Goal: Task Accomplishment & Management: Manage account settings

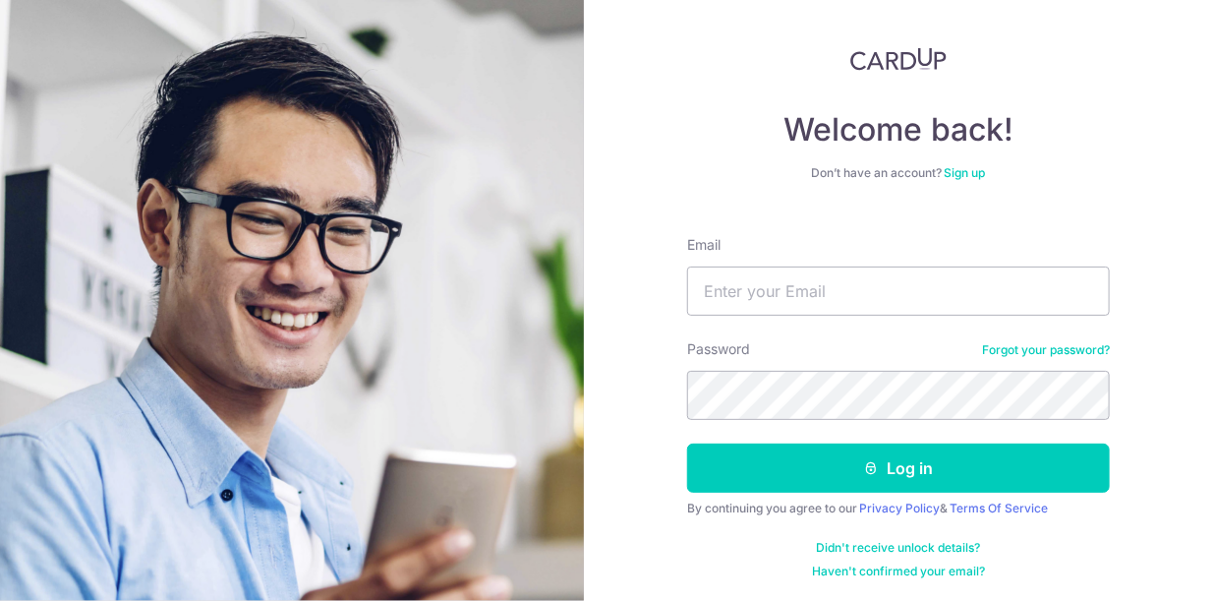
type input "[EMAIL_ADDRESS][DOMAIN_NAME]"
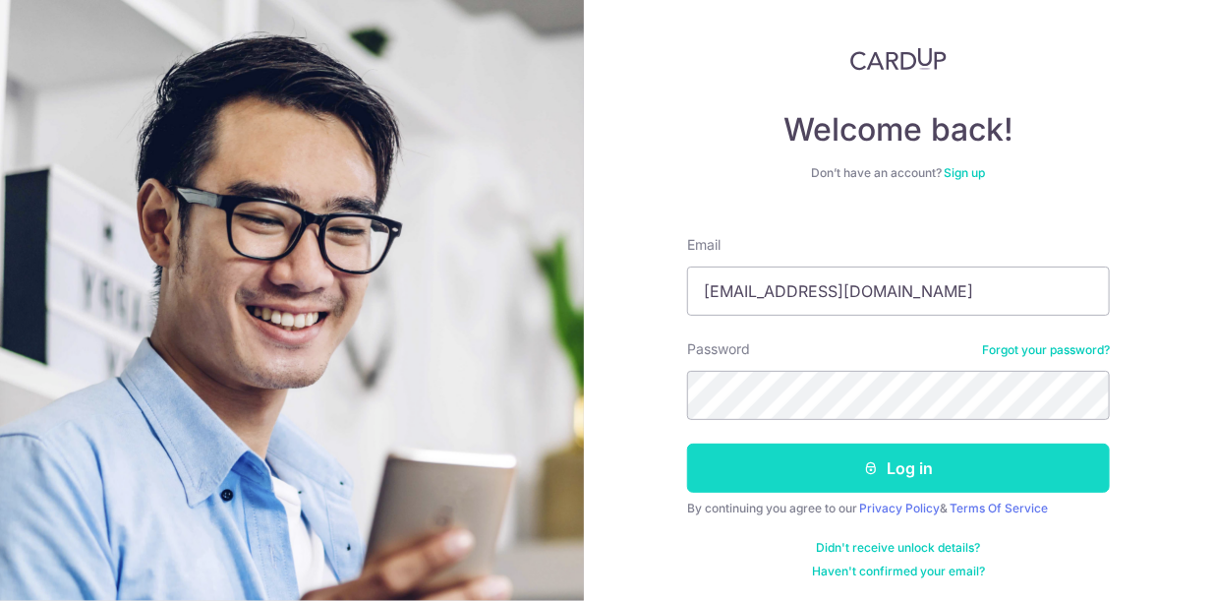
click at [878, 466] on button "Log in" at bounding box center [898, 467] width 423 height 49
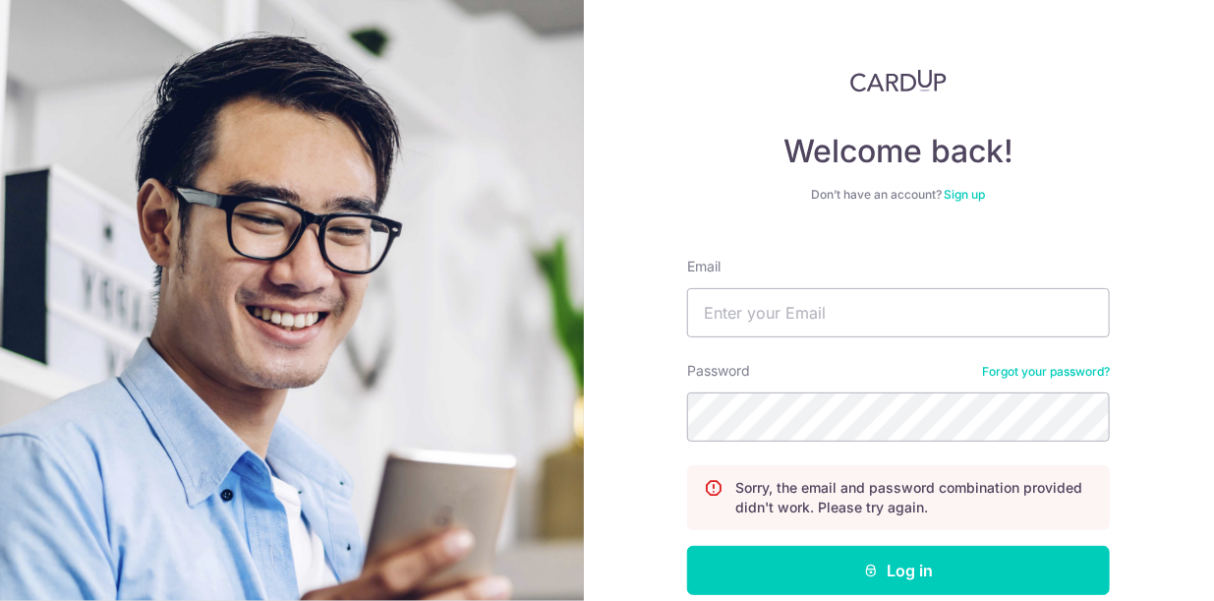
scroll to position [102, 0]
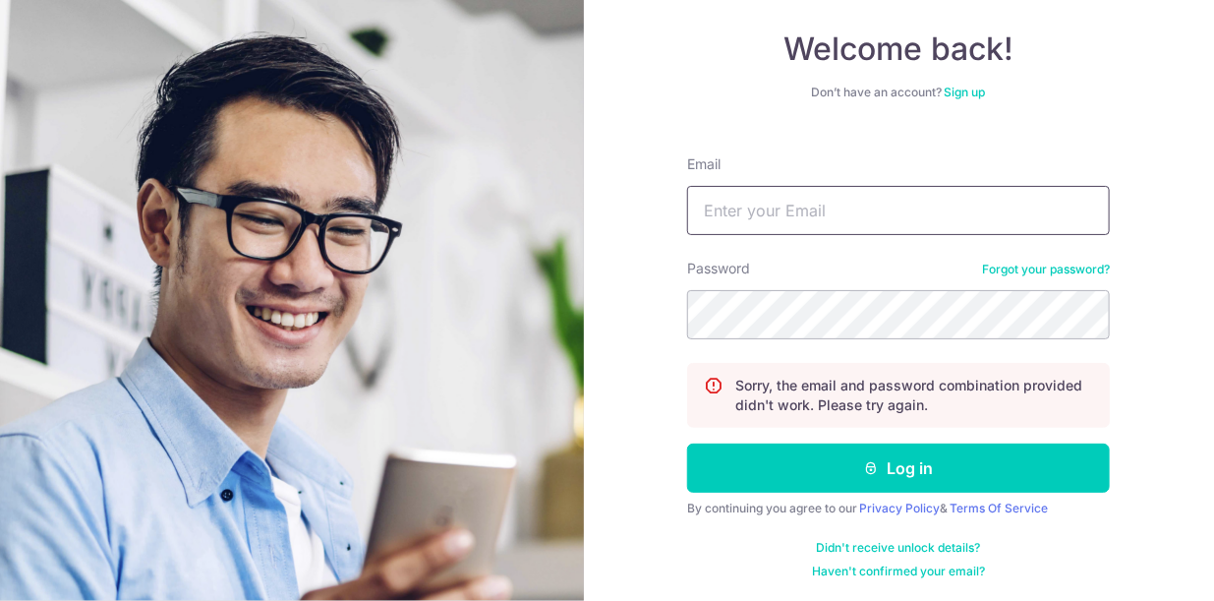
click at [791, 221] on input "Email" at bounding box center [898, 210] width 423 height 49
type input "destan2210@gmail.com"
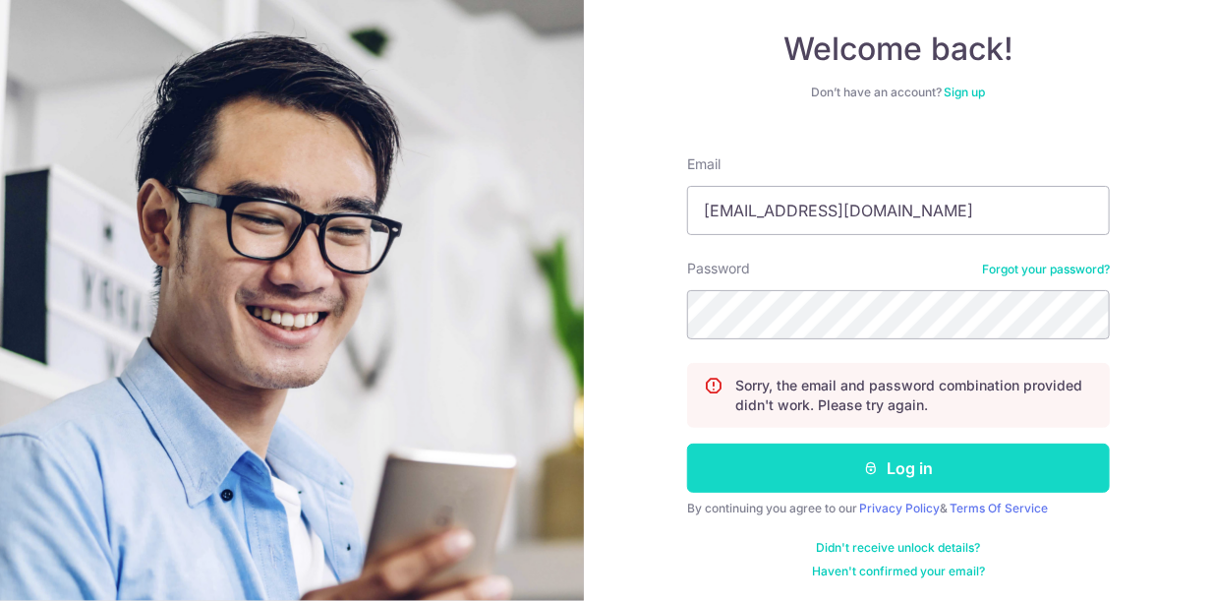
click at [826, 448] on button "Log in" at bounding box center [898, 467] width 423 height 49
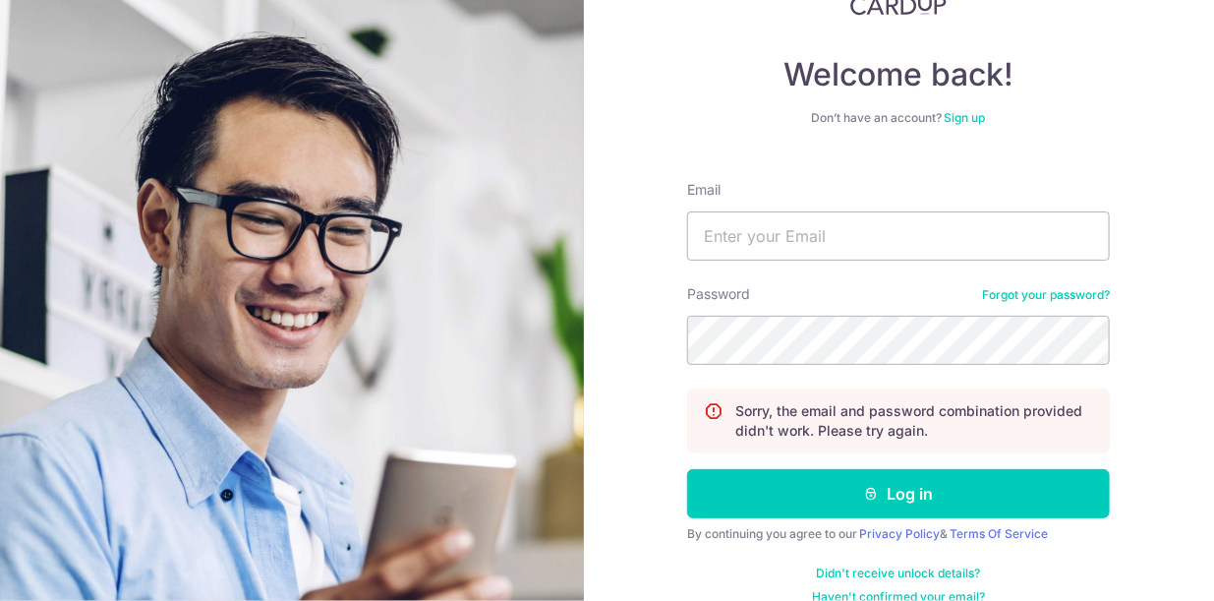
scroll to position [102, 0]
